Goal: Task Accomplishment & Management: Use online tool/utility

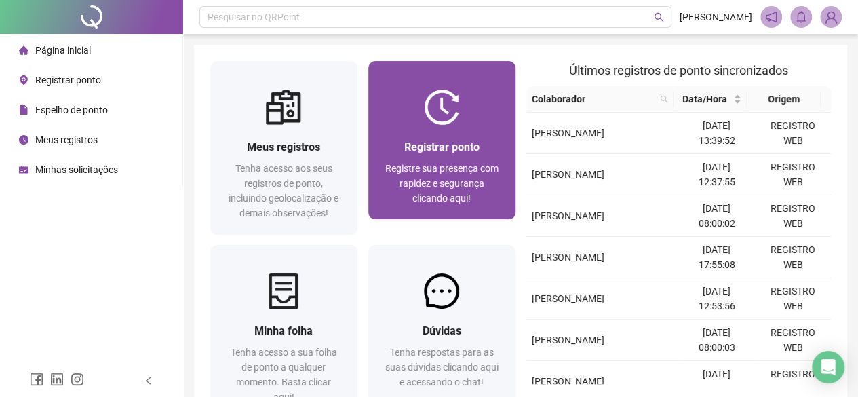
click at [468, 144] on span "Registrar ponto" at bounding box center [441, 146] width 75 height 13
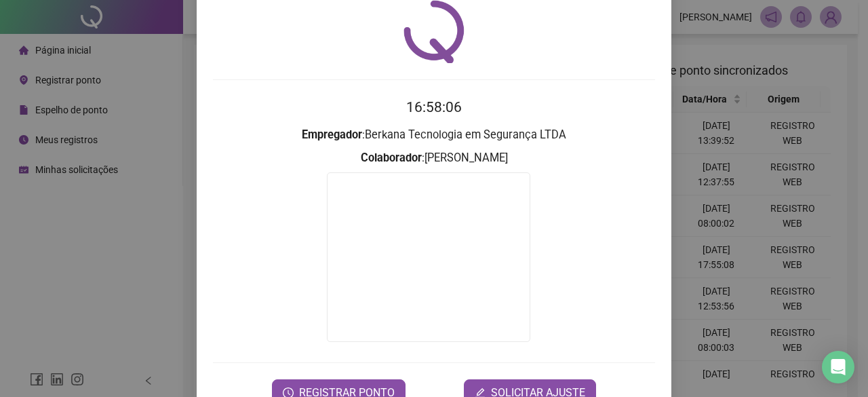
scroll to position [87, 0]
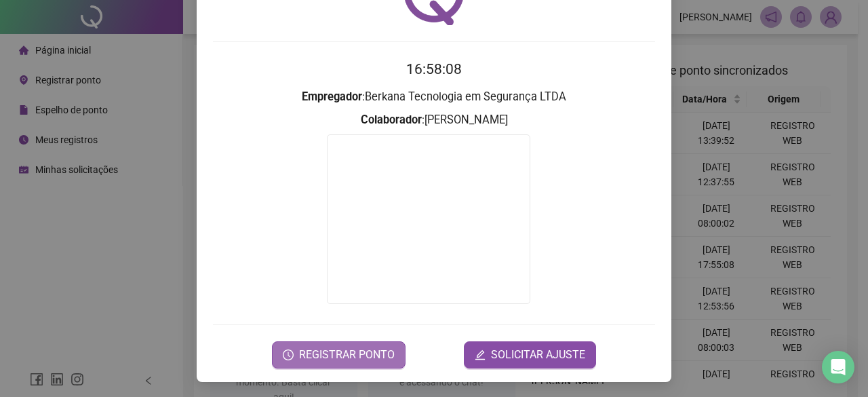
click at [329, 355] on span "REGISTRAR PONTO" at bounding box center [347, 354] width 96 height 16
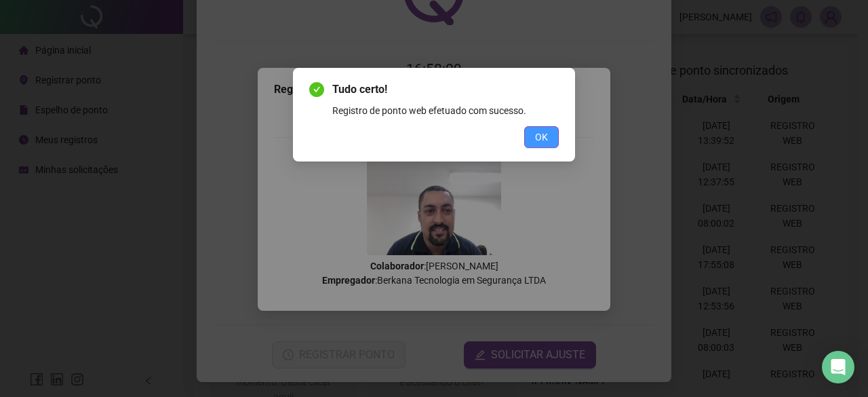
click at [553, 131] on button "OK" at bounding box center [541, 137] width 35 height 22
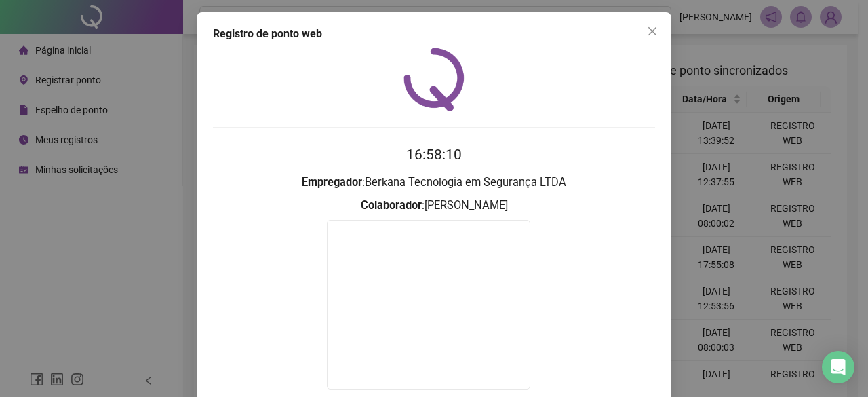
scroll to position [0, 0]
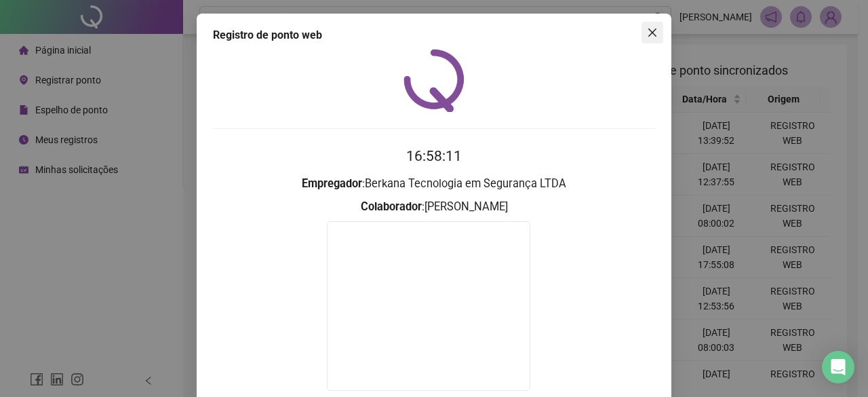
click at [648, 34] on icon "close" at bounding box center [652, 32] width 8 height 8
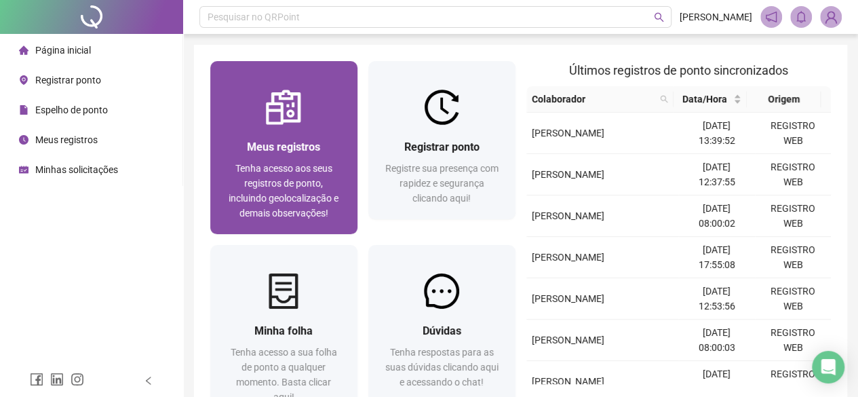
click at [325, 121] on div at bounding box center [283, 106] width 147 height 35
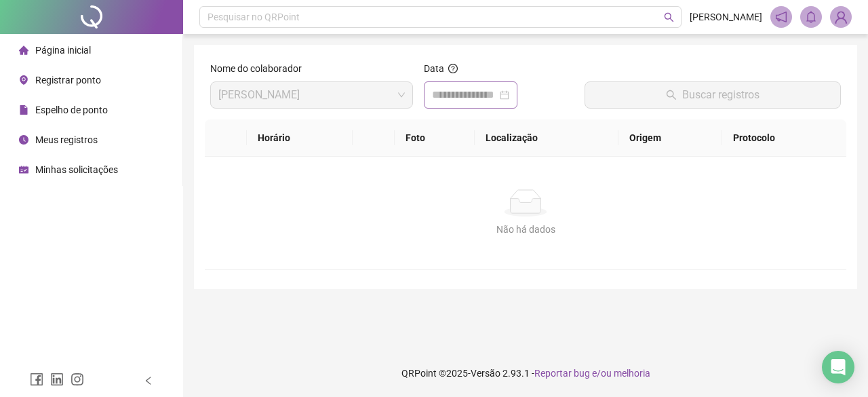
click at [509, 90] on div at bounding box center [470, 95] width 77 height 16
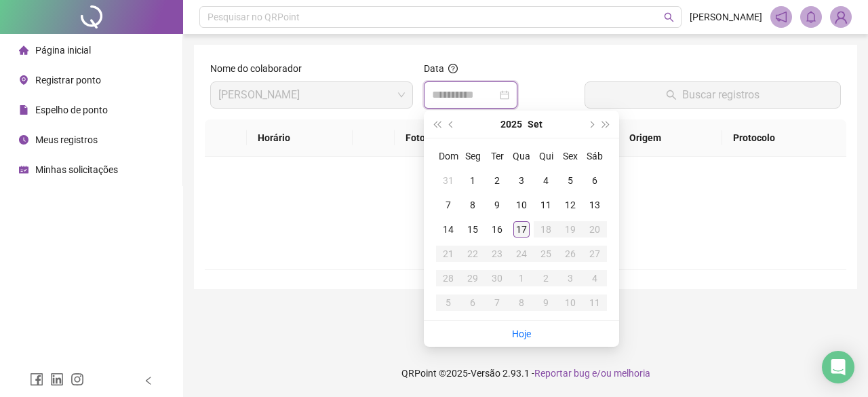
type input "**********"
click at [515, 226] on div "17" at bounding box center [521, 229] width 16 height 16
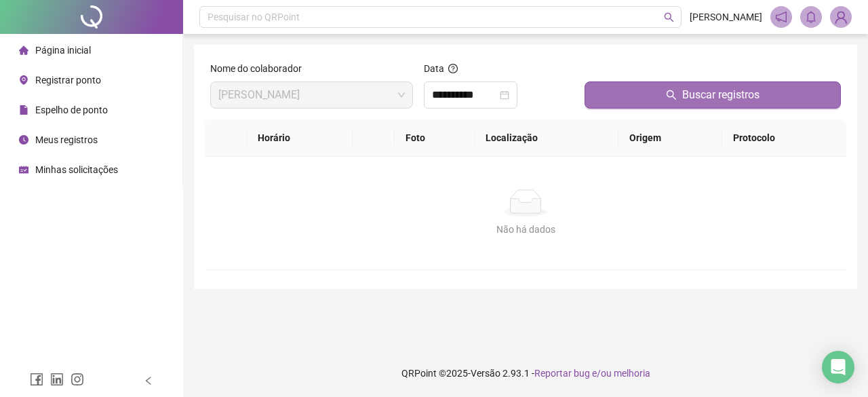
click at [636, 94] on button "Buscar registros" at bounding box center [712, 94] width 256 height 27
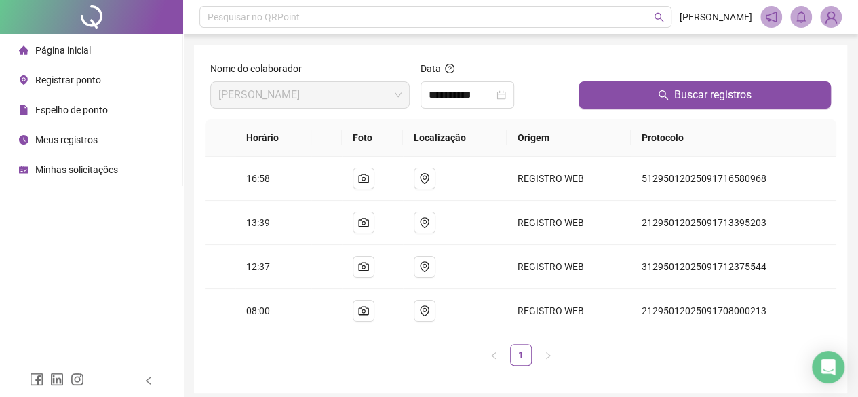
click at [835, 14] on img at bounding box center [830, 17] width 20 height 20
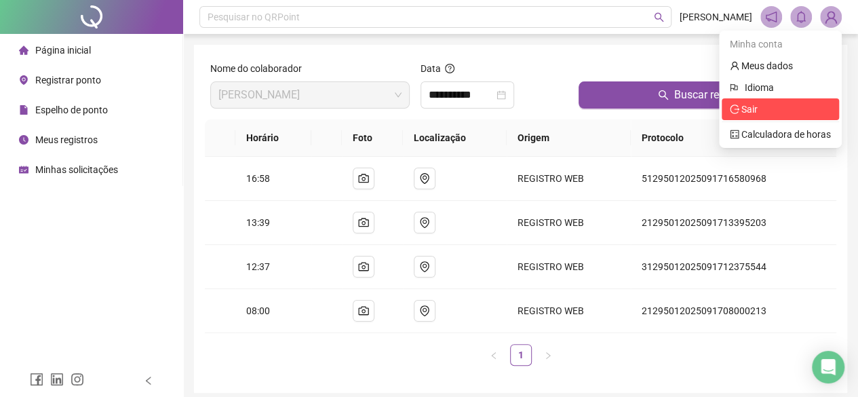
click at [772, 100] on li "Sair" at bounding box center [779, 109] width 117 height 22
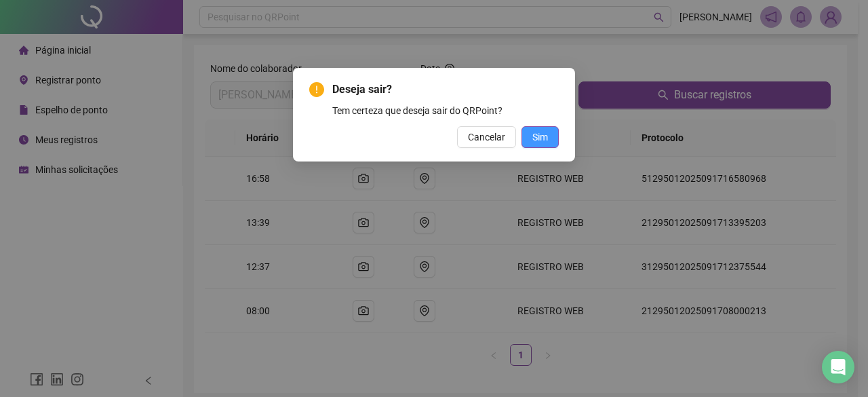
click at [538, 136] on span "Sim" at bounding box center [540, 136] width 16 height 15
